Goal: Task Accomplishment & Management: Use online tool/utility

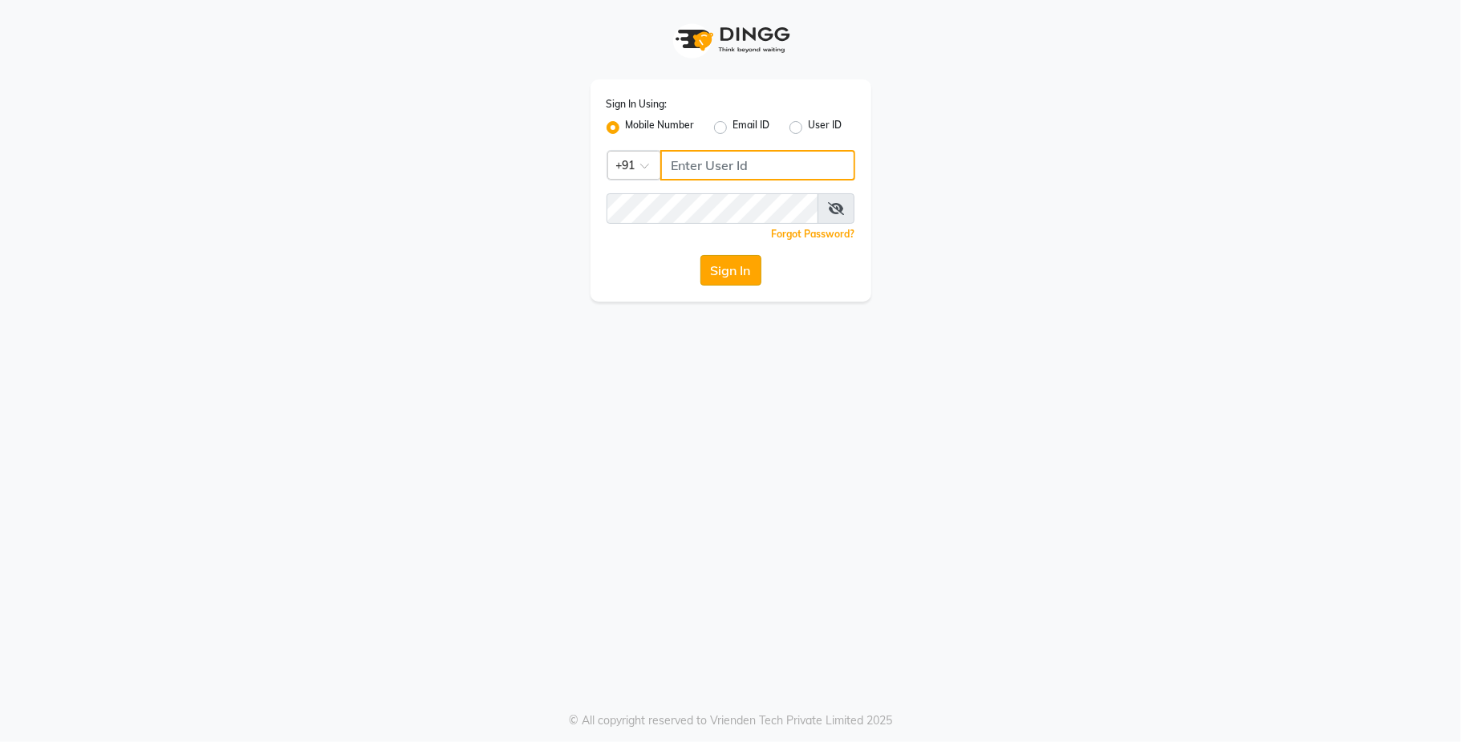
type input "9731937254"
click at [742, 267] on button "Sign In" at bounding box center [730, 270] width 61 height 30
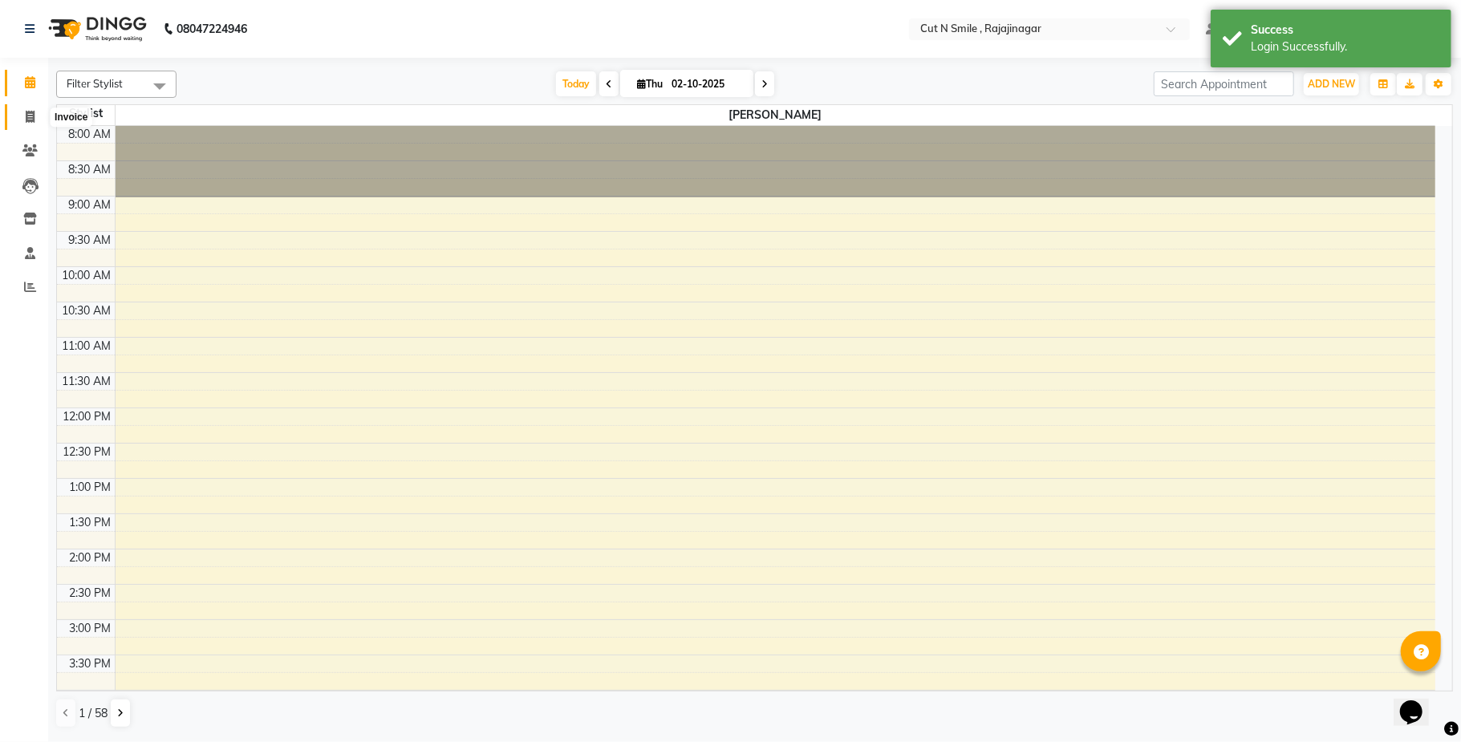
click at [36, 123] on span at bounding box center [30, 117] width 28 height 18
select select "service"
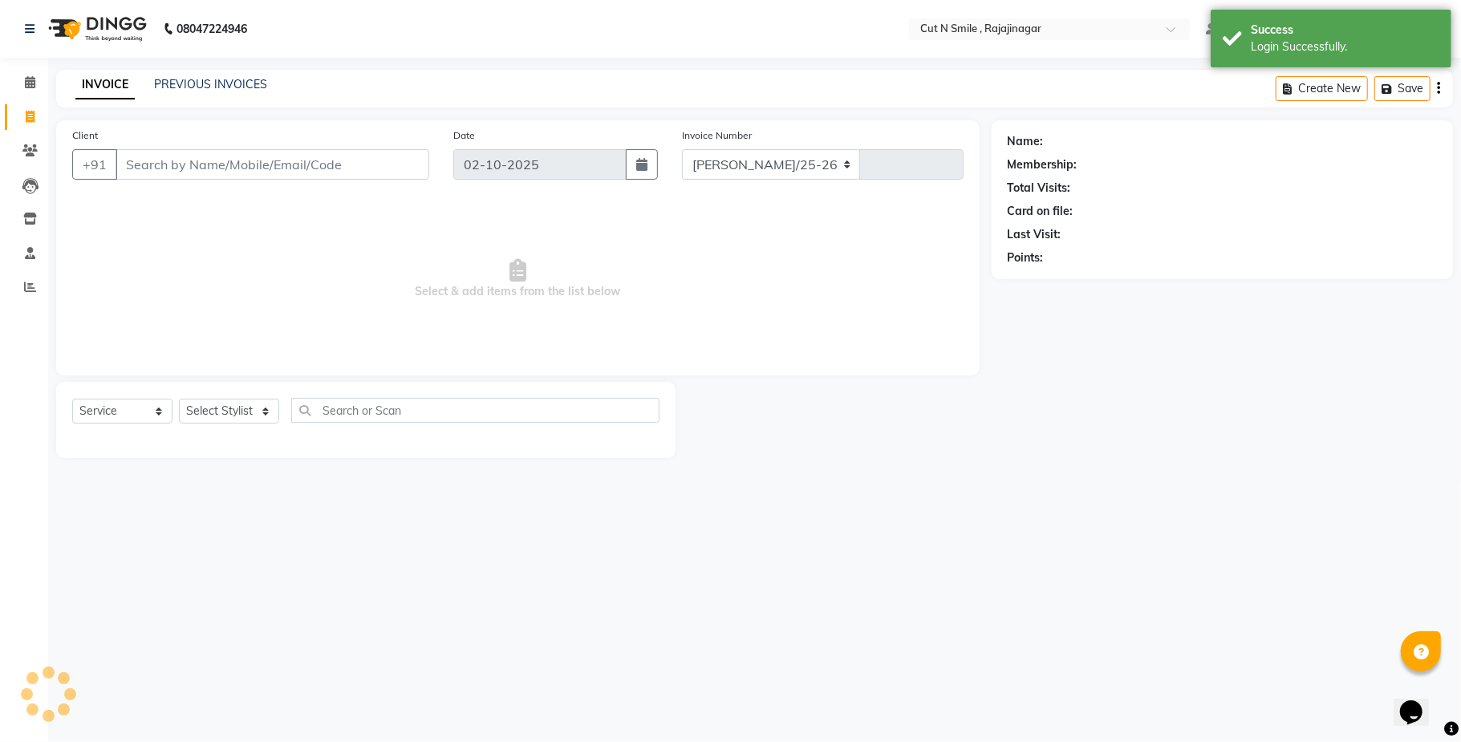
select select "7187"
type input "135"
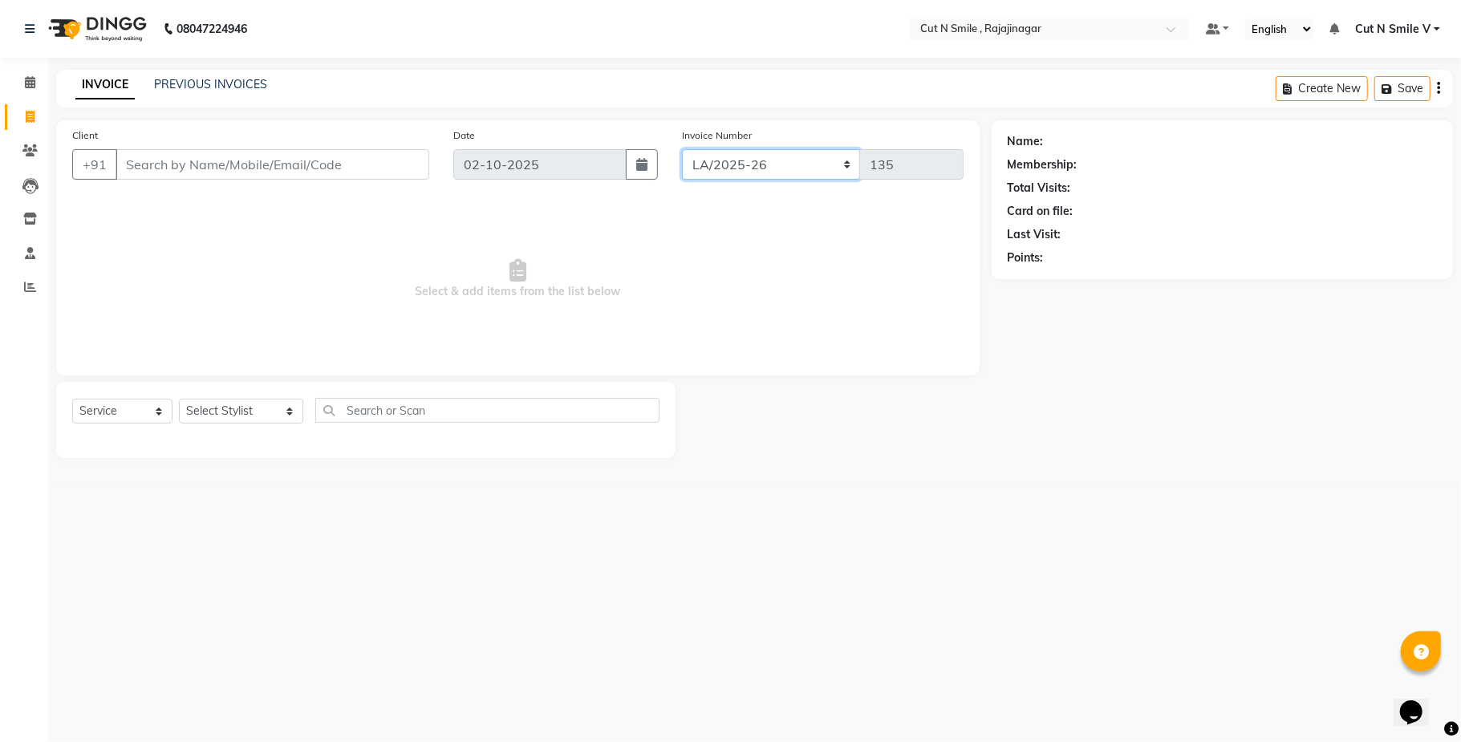
click at [749, 167] on select "BOB/25-26 LA/2025-26 SH/25 CH/25 SA/25" at bounding box center [771, 164] width 179 height 30
select select "7185"
click at [682, 149] on select "BOB/25-26 LA/2025-26 SH/25 CH/25 SA/25" at bounding box center [771, 164] width 179 height 30
type input "863"
click at [305, 148] on div "Client +91" at bounding box center [250, 160] width 381 height 66
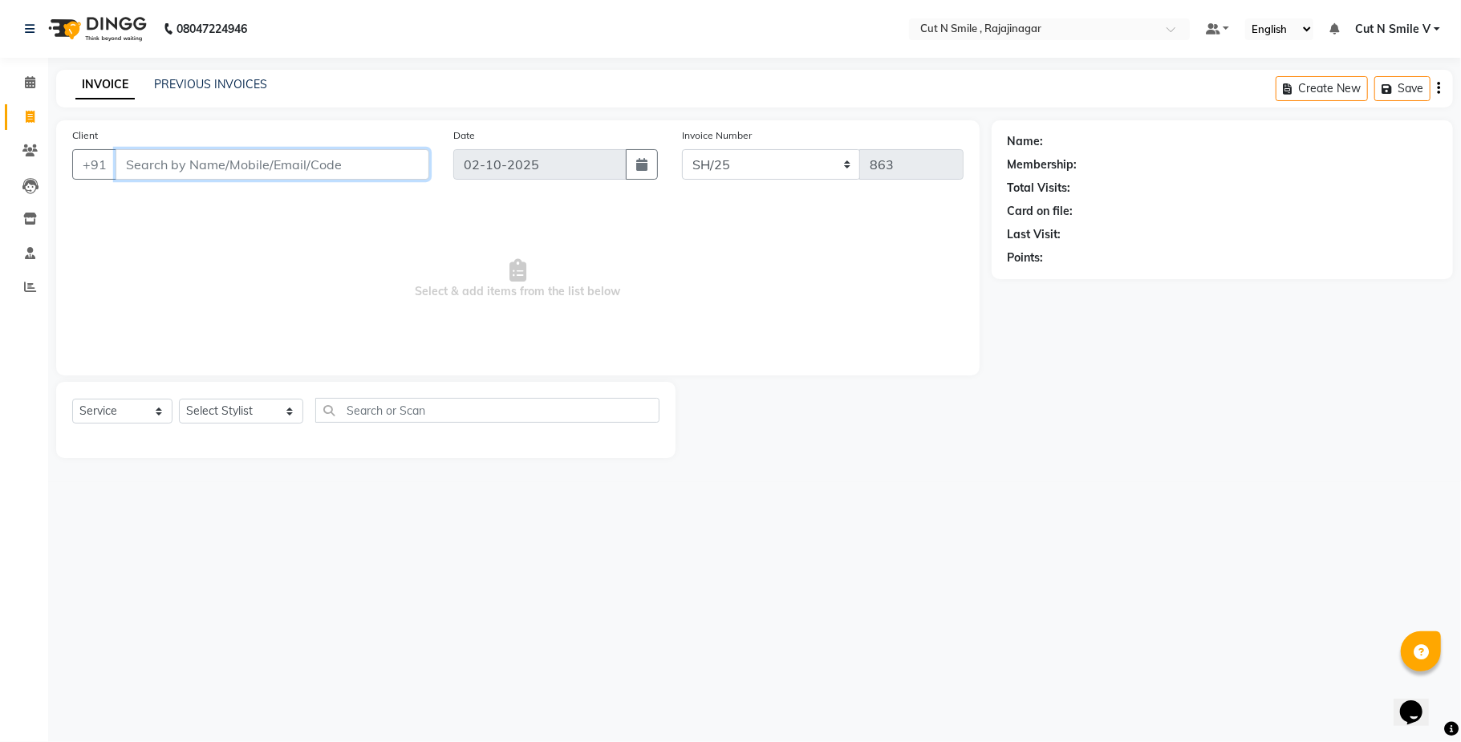
click at [334, 175] on input "Client" at bounding box center [273, 164] width 314 height 30
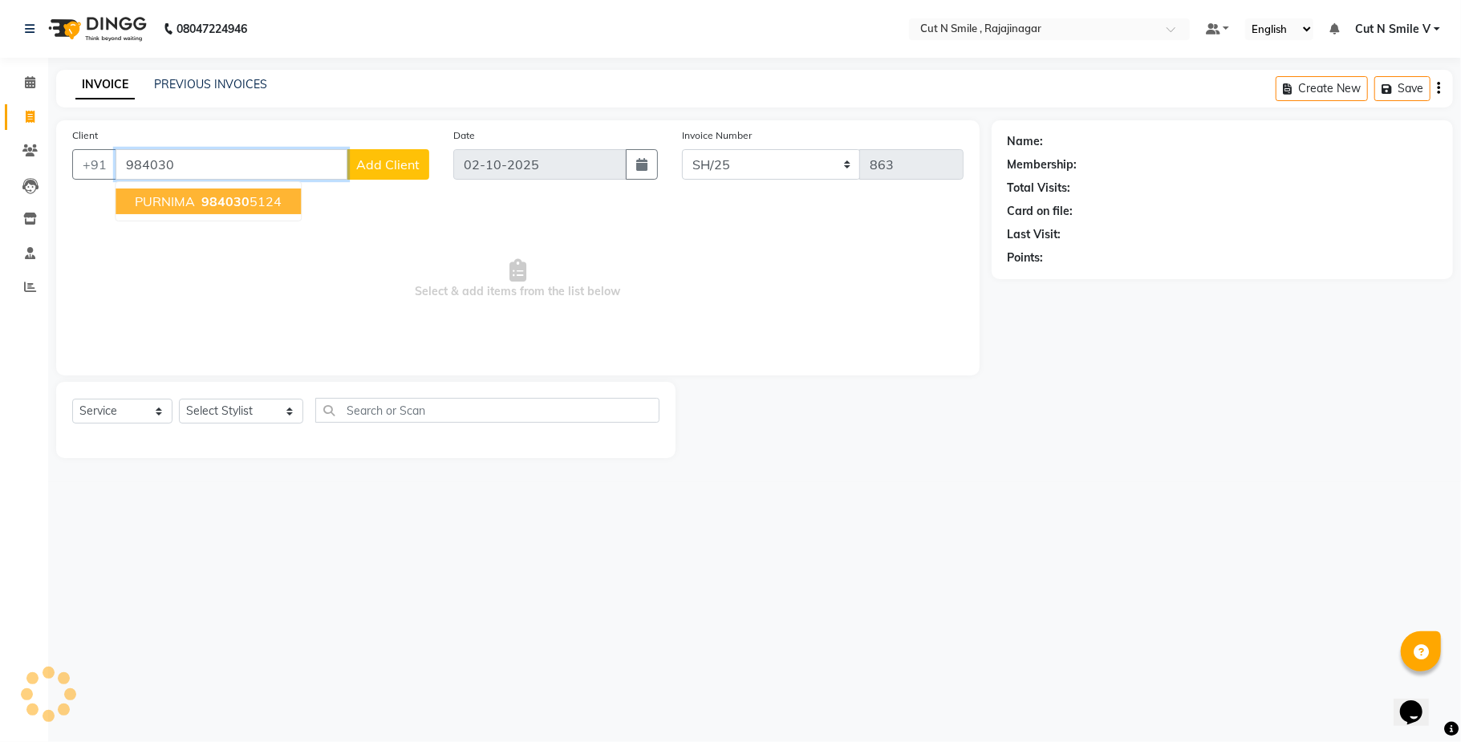
click at [260, 191] on button "PURNIMA 984030 5124" at bounding box center [208, 202] width 185 height 26
type input "9840305124"
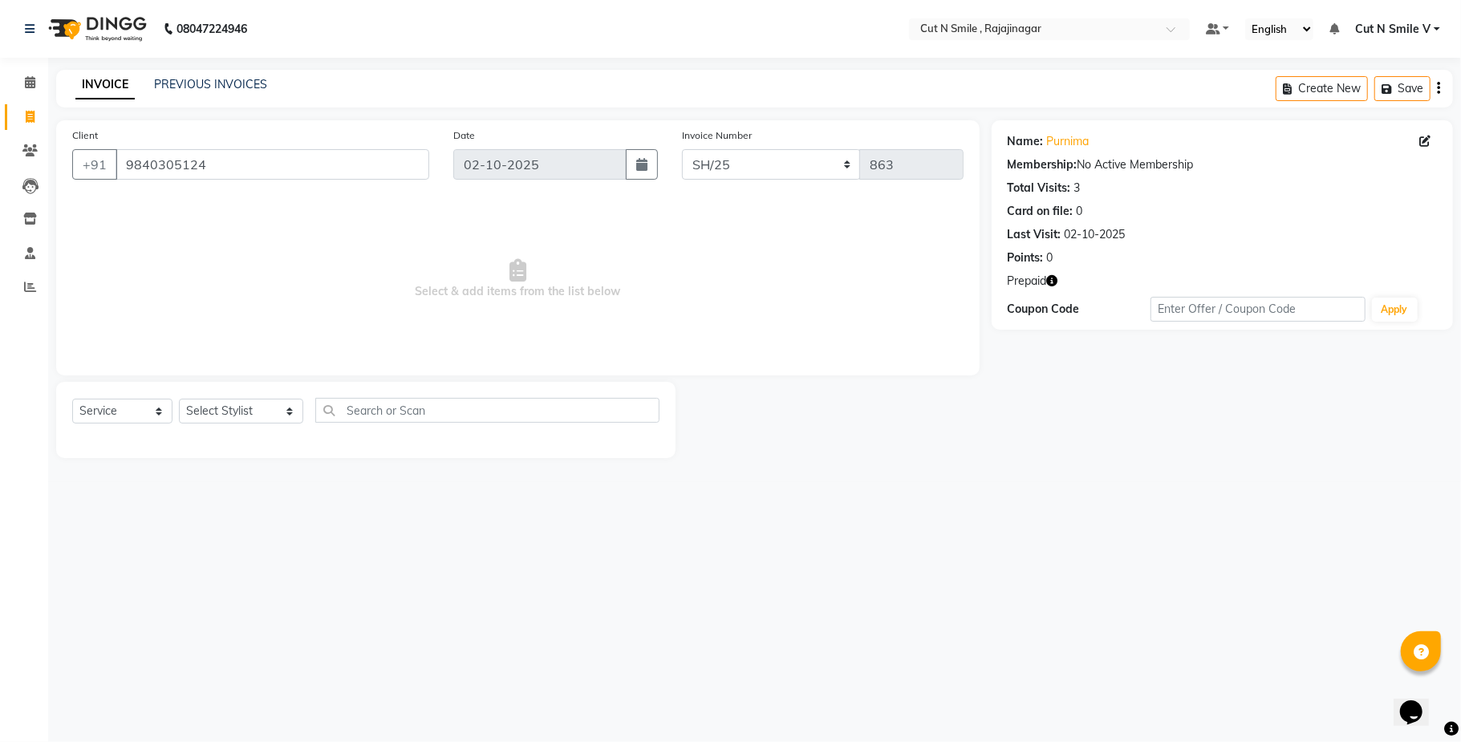
click at [1056, 274] on button "button" at bounding box center [1052, 281] width 11 height 17
